Goal: Information Seeking & Learning: Check status

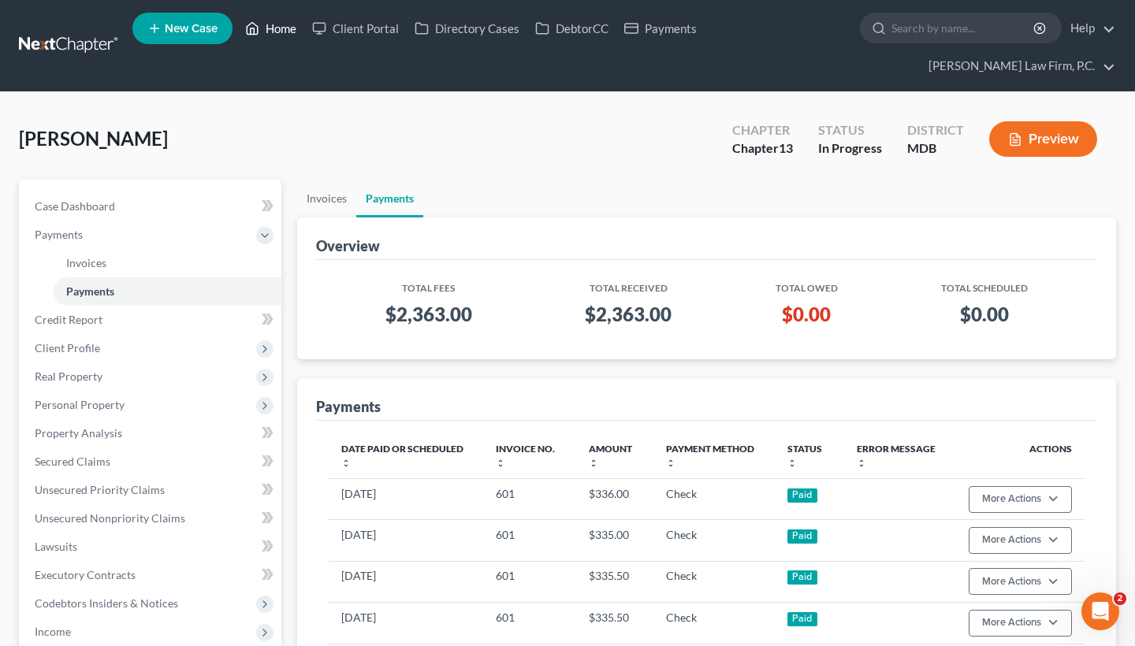
click at [272, 28] on link "Home" at bounding box center [270, 28] width 67 height 28
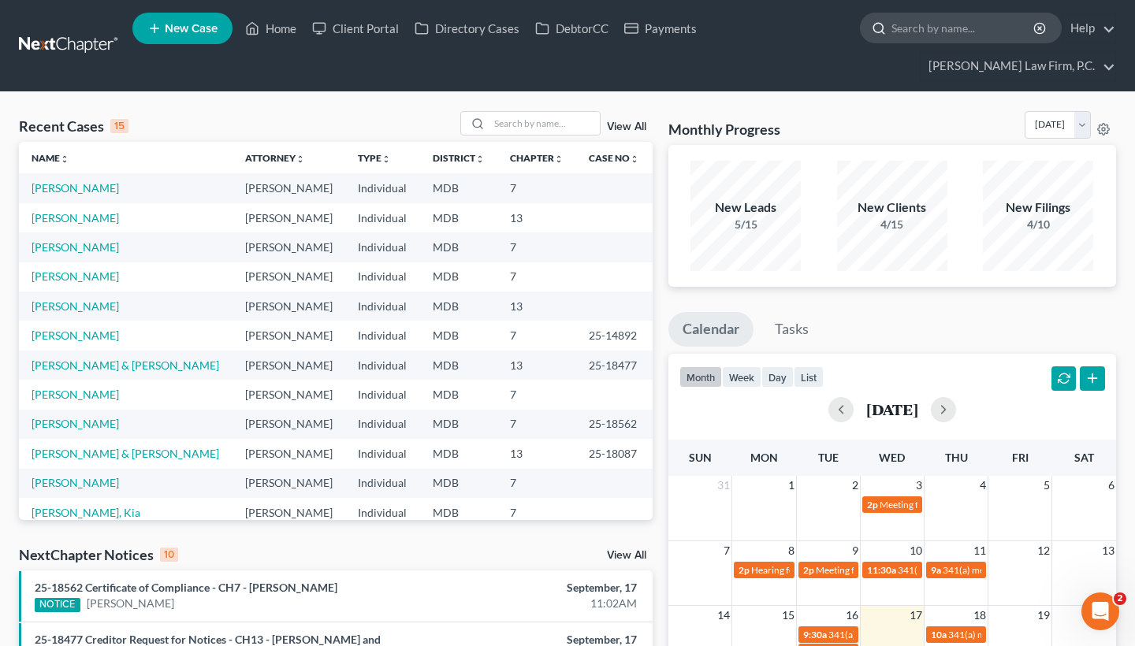
click at [920, 28] on input "search" at bounding box center [963, 27] width 144 height 29
paste input "[PERSON_NAME]"
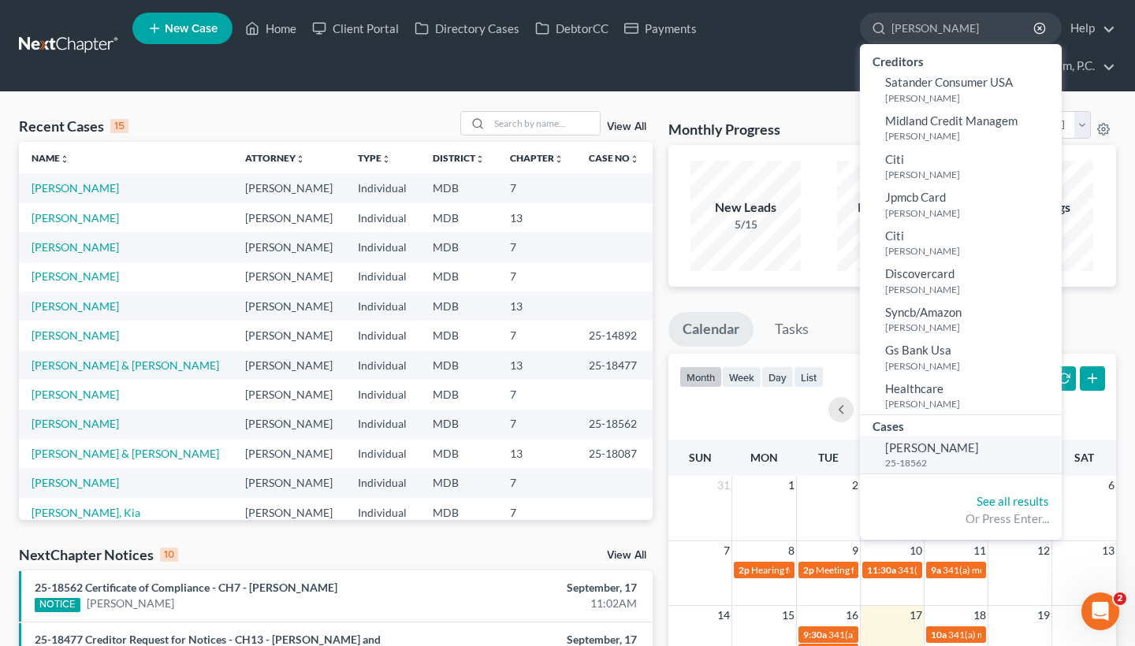
type input "[PERSON_NAME]"
click at [954, 459] on small "25-18562" at bounding box center [971, 462] width 173 height 13
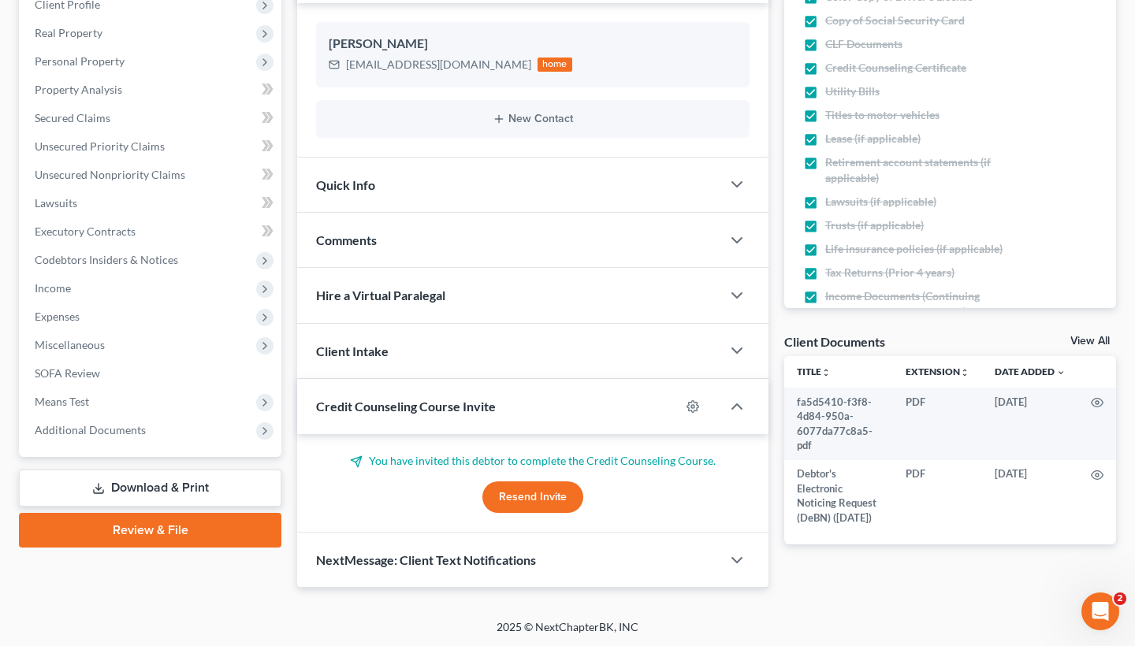
scroll to position [286, 0]
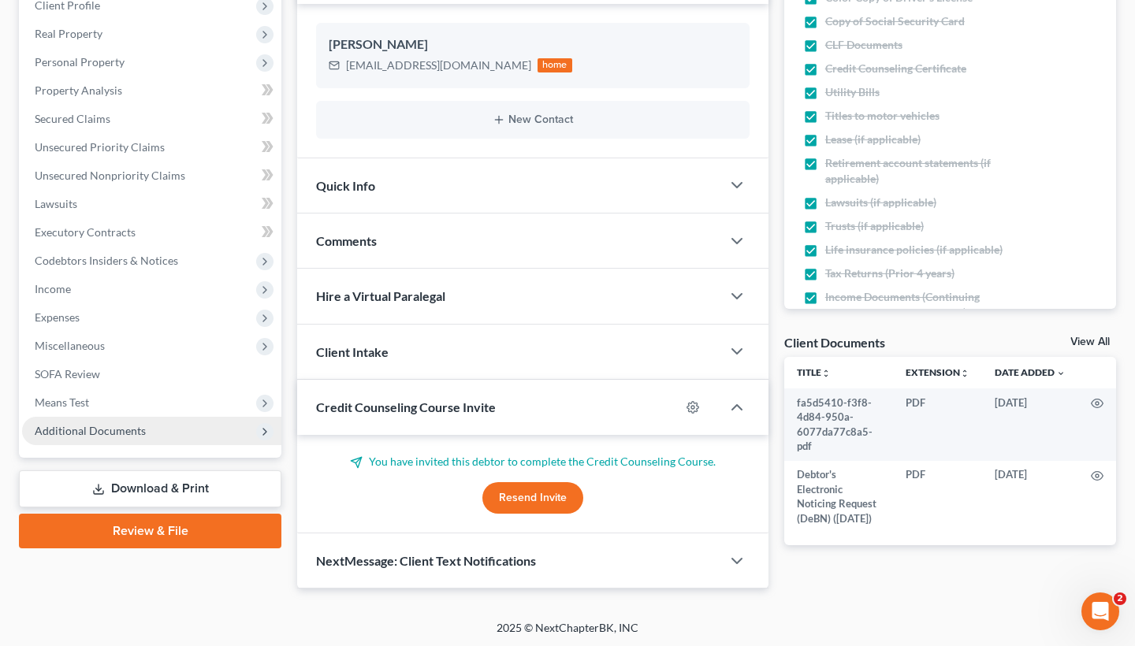
click at [104, 431] on span "Additional Documents" at bounding box center [90, 430] width 111 height 13
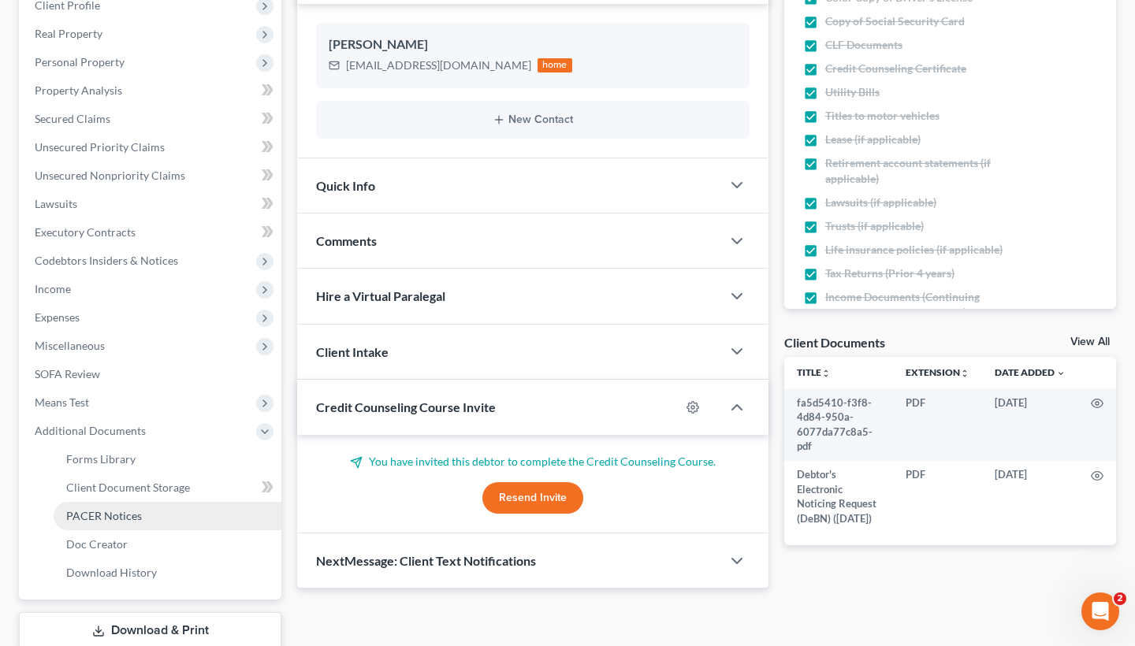
click at [111, 515] on span "PACER Notices" at bounding box center [104, 515] width 76 height 13
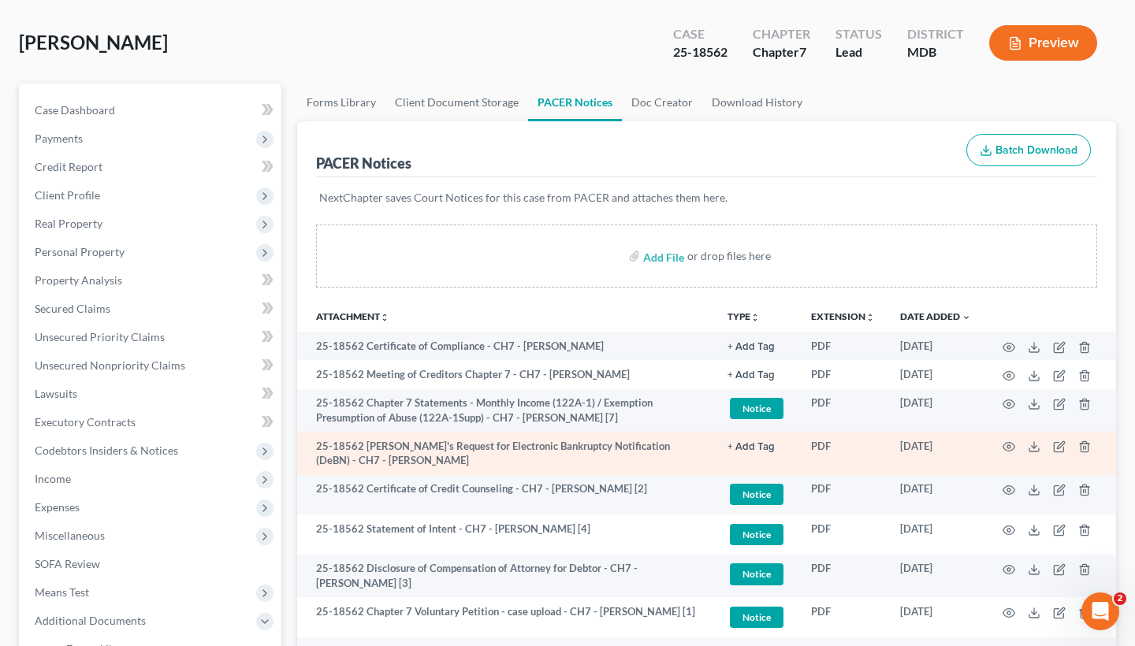
scroll to position [115, 0]
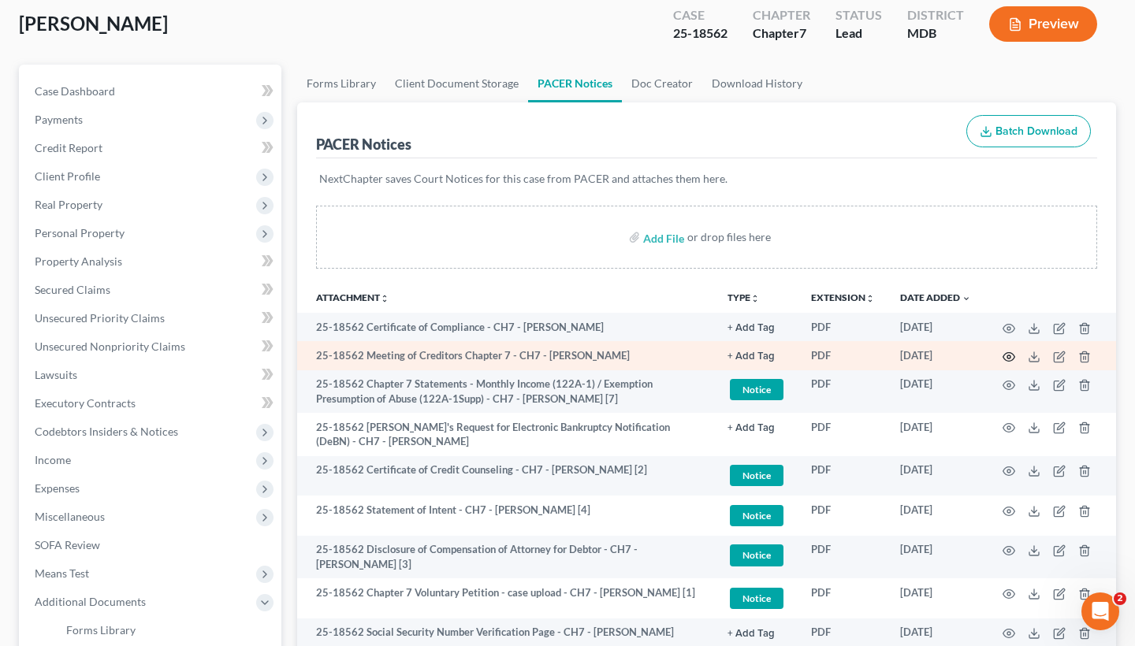
click at [1005, 359] on icon "button" at bounding box center [1009, 356] width 12 height 9
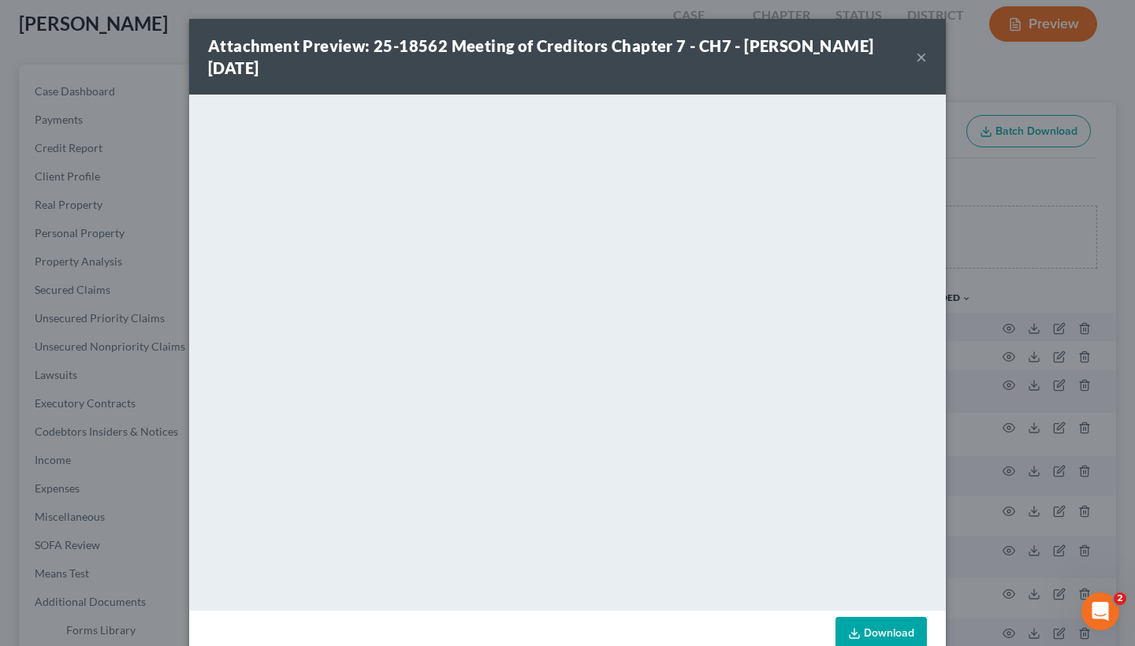
click at [921, 51] on button "×" at bounding box center [921, 56] width 11 height 19
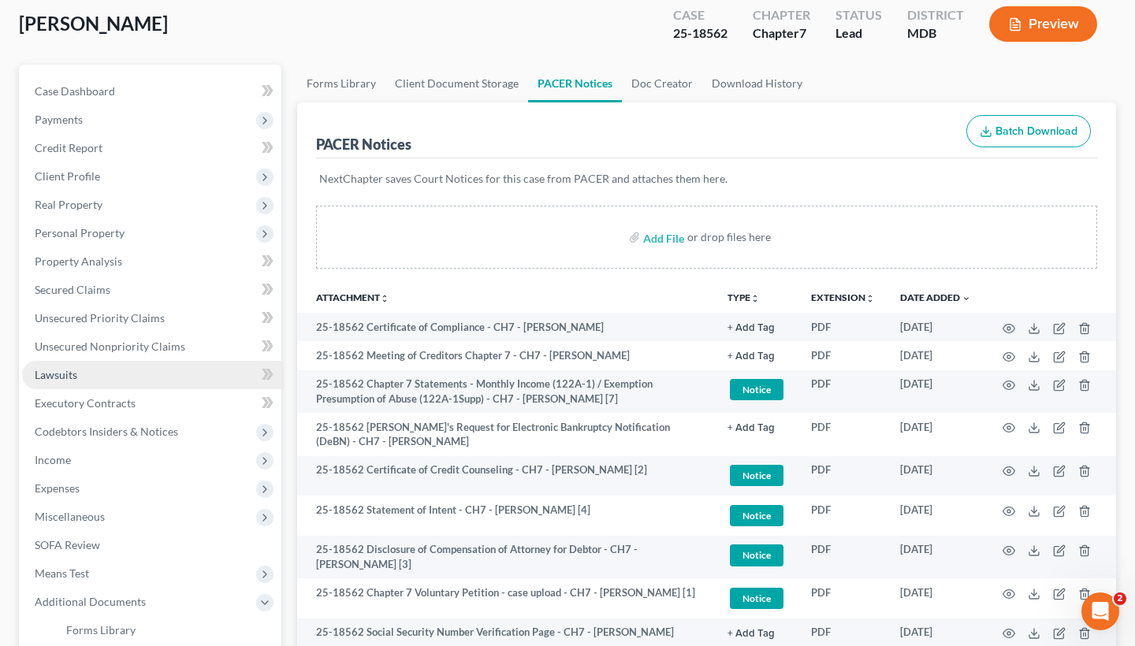
click at [60, 379] on span "Lawsuits" at bounding box center [56, 374] width 43 height 13
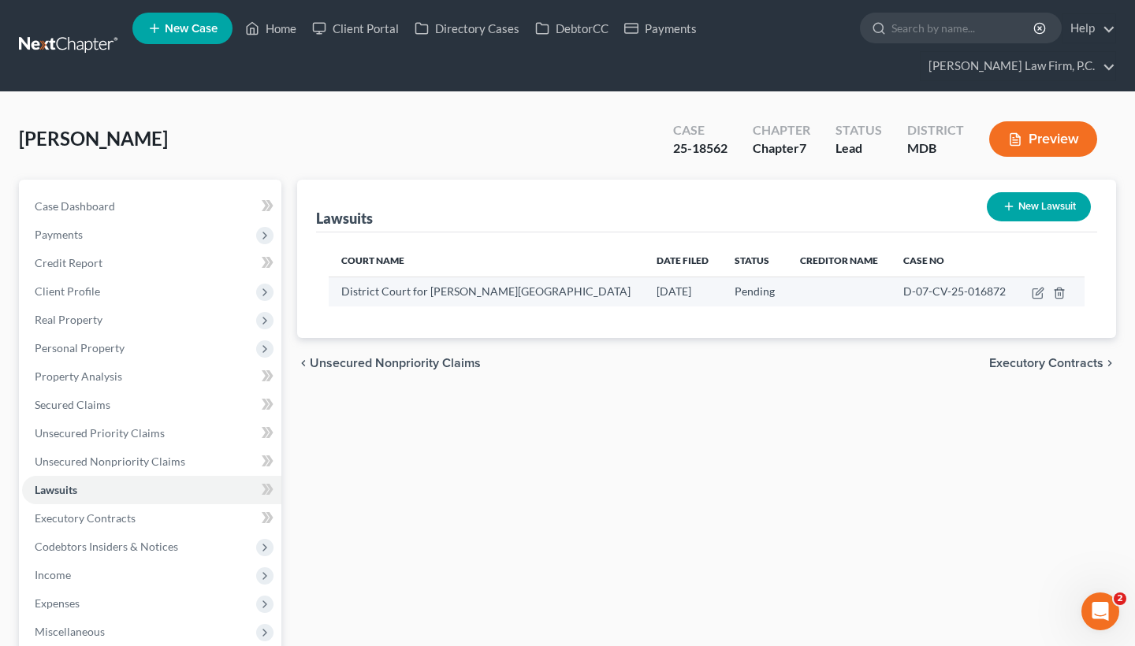
click at [903, 293] on span "D-07-CV-25-016872" at bounding box center [954, 290] width 102 height 13
drag, startPoint x: 878, startPoint y: 293, endPoint x: 979, endPoint y: 293, distance: 100.9
click at [979, 293] on div "D-07-CV-25-016872" at bounding box center [954, 292] width 103 height 16
copy span "D-07-CV-25-016872"
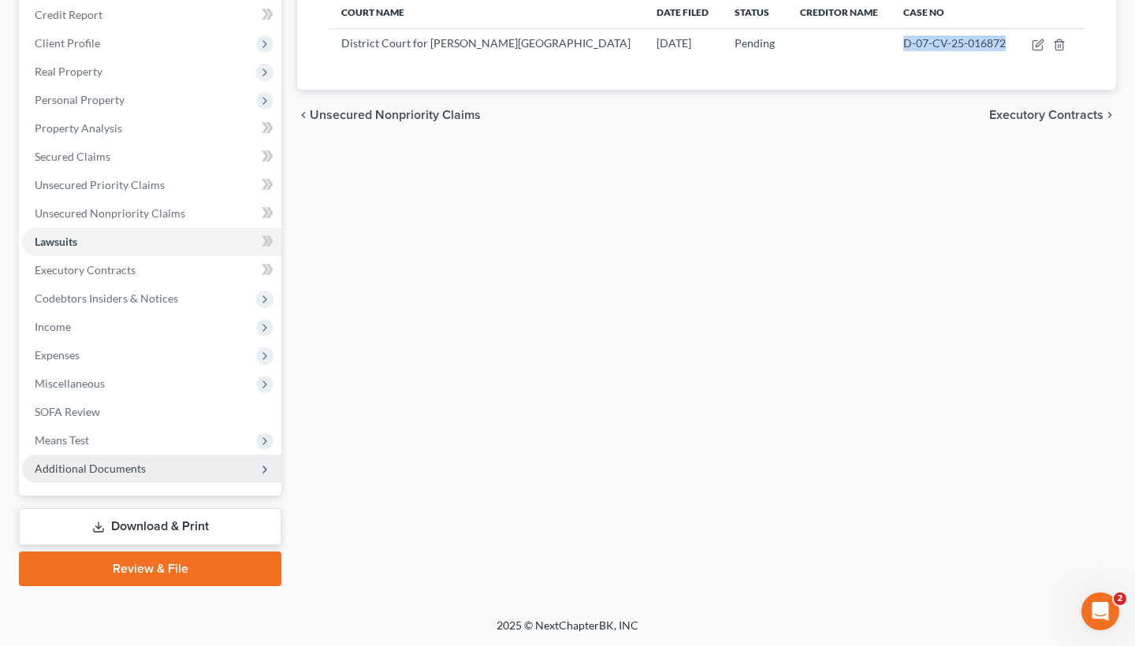
scroll to position [248, 0]
click at [137, 463] on span "Additional Documents" at bounding box center [90, 468] width 111 height 13
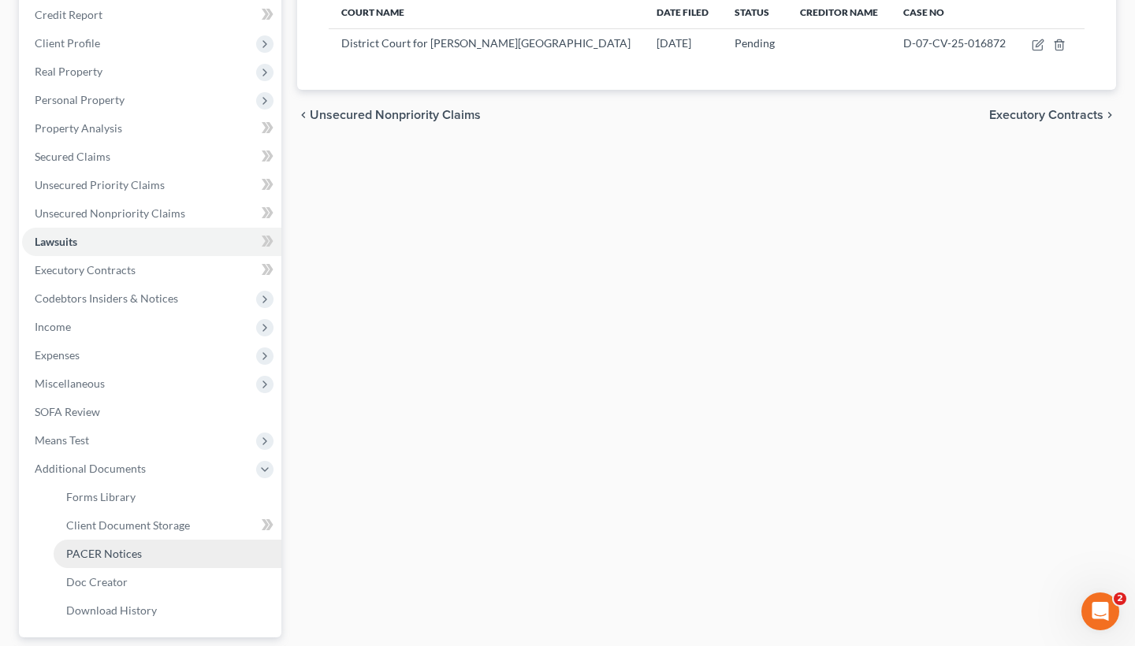
click at [115, 557] on span "PACER Notices" at bounding box center [104, 553] width 76 height 13
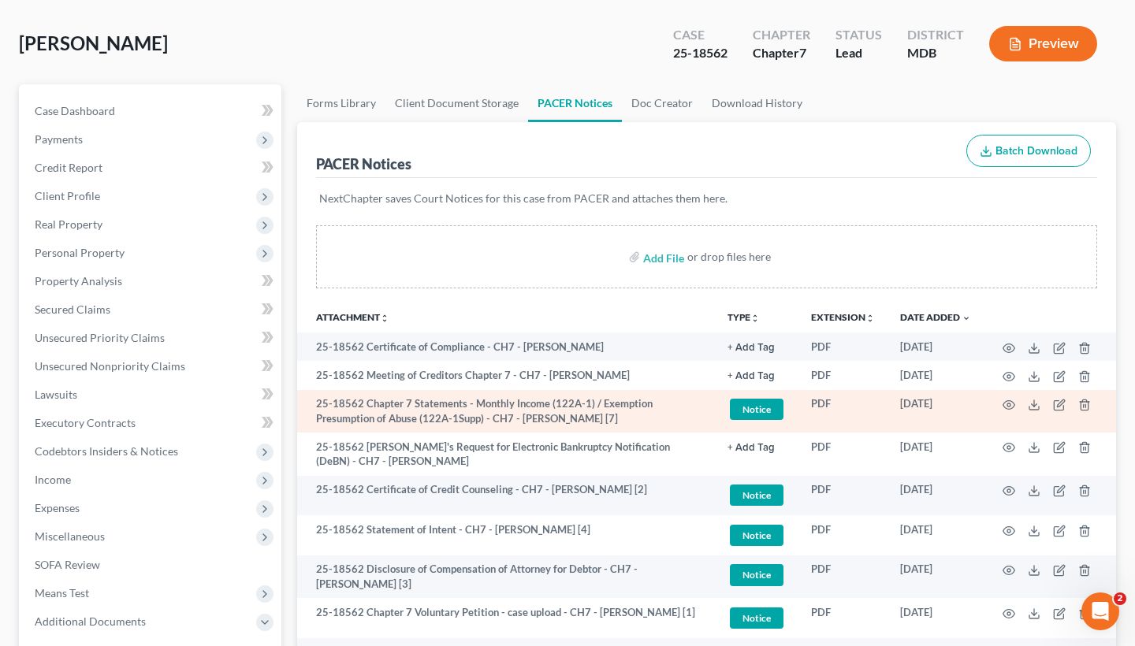
scroll to position [98, 0]
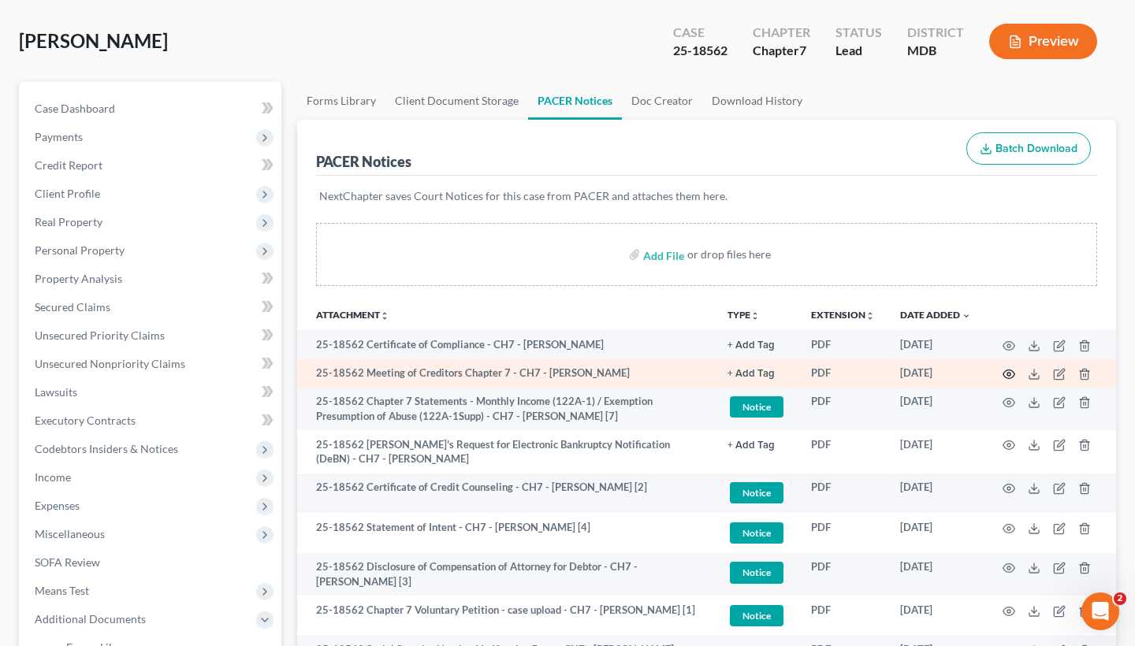
click at [1005, 376] on icon "button" at bounding box center [1008, 374] width 13 height 13
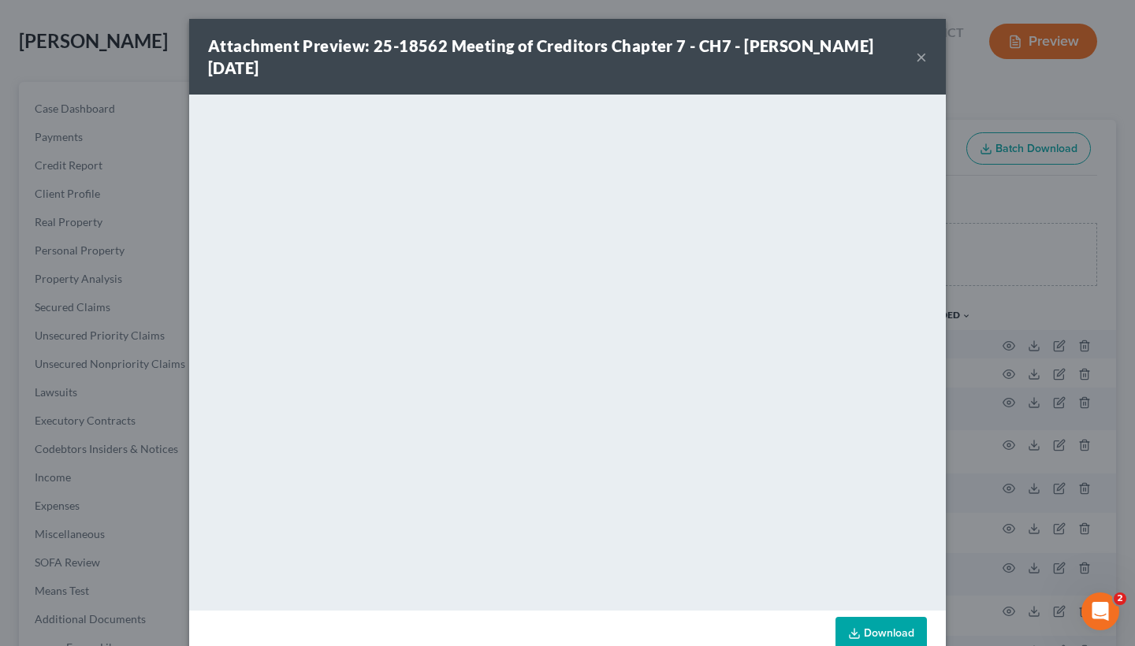
click at [916, 60] on button "×" at bounding box center [921, 56] width 11 height 19
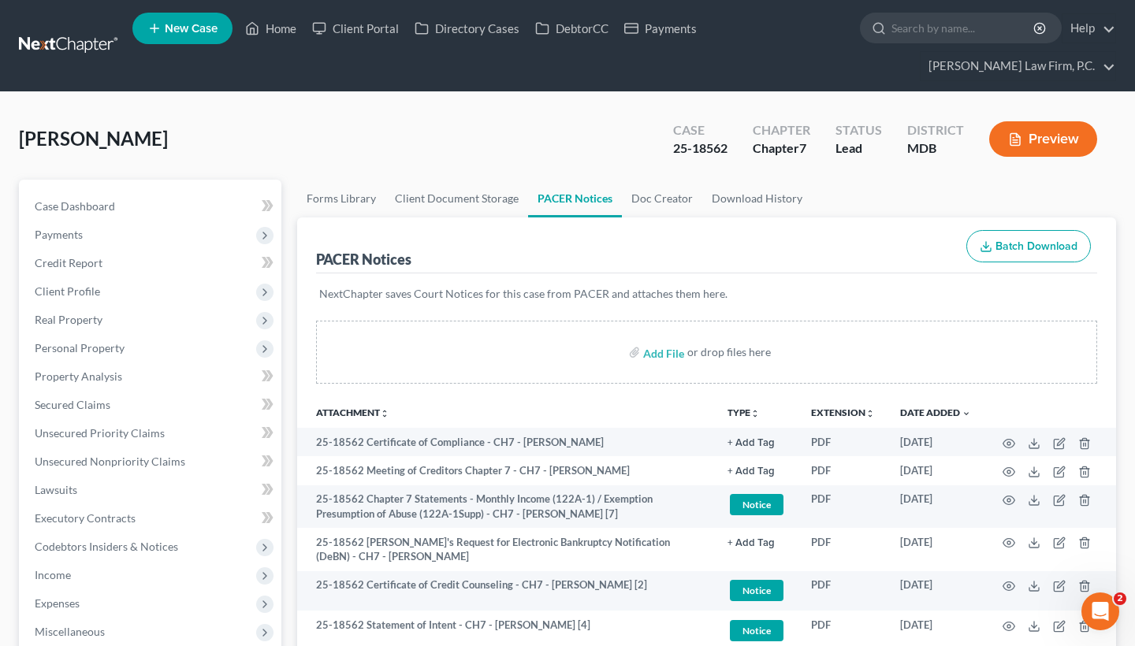
scroll to position [12, 0]
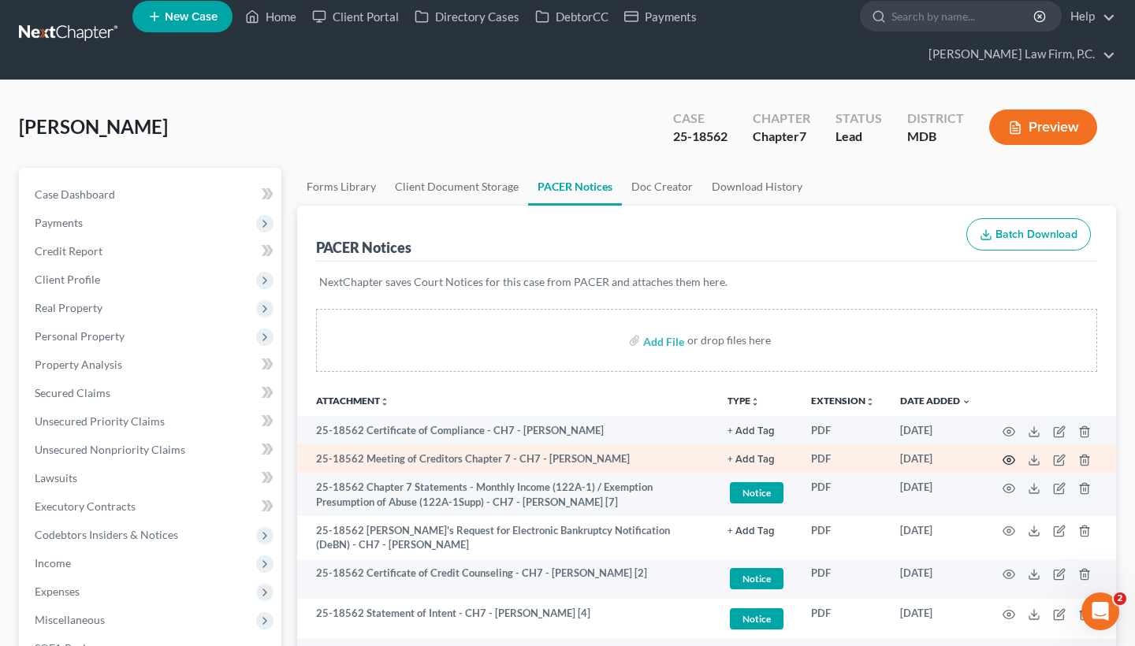
click at [1009, 462] on circle "button" at bounding box center [1008, 460] width 3 height 3
